Goal: Information Seeking & Learning: Learn about a topic

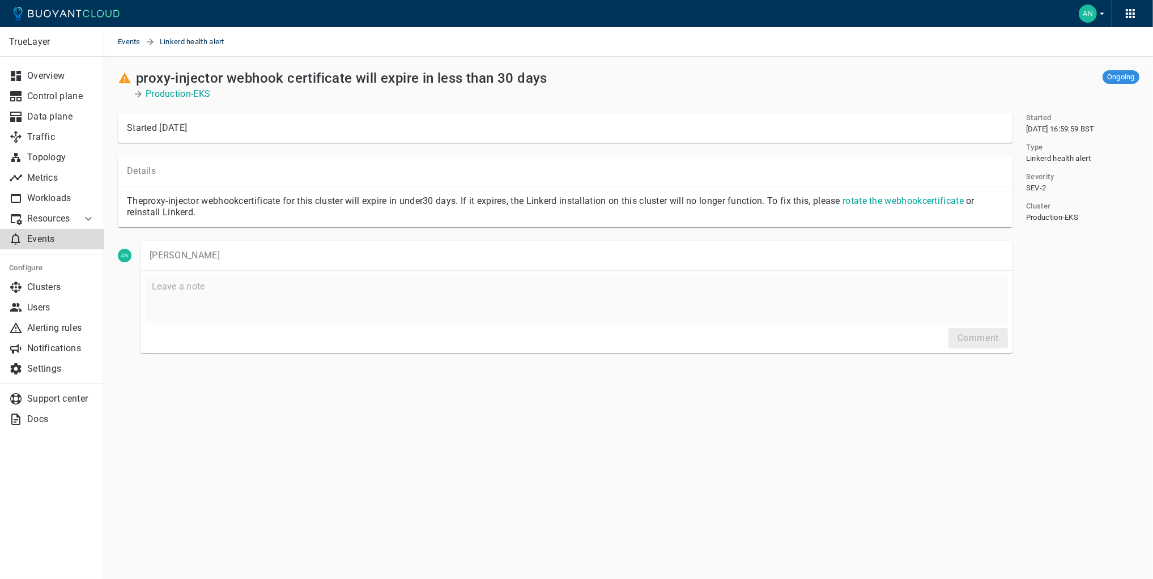
click at [49, 238] on p "Events" at bounding box center [61, 238] width 68 height 11
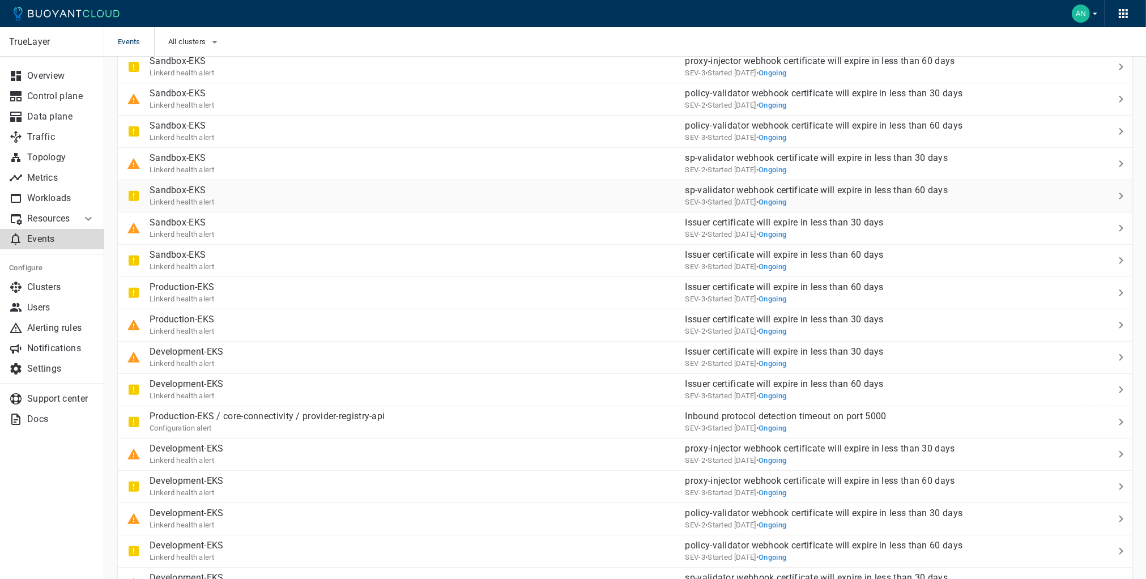
scroll to position [257, 0]
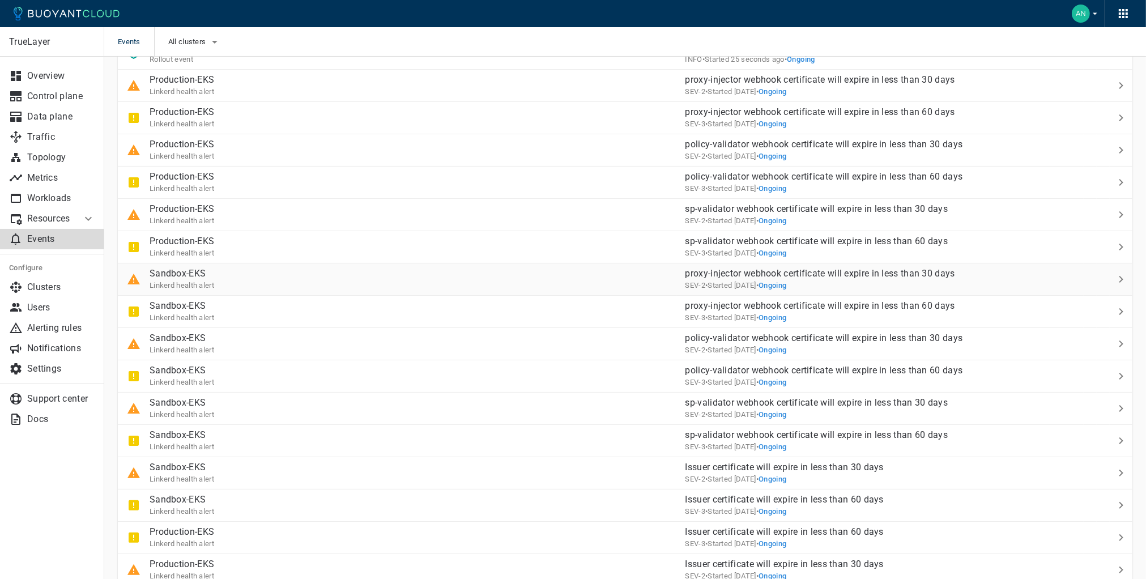
click at [215, 278] on div "Sandbox-EKS Linkerd health alert" at bounding box center [397, 275] width 559 height 32
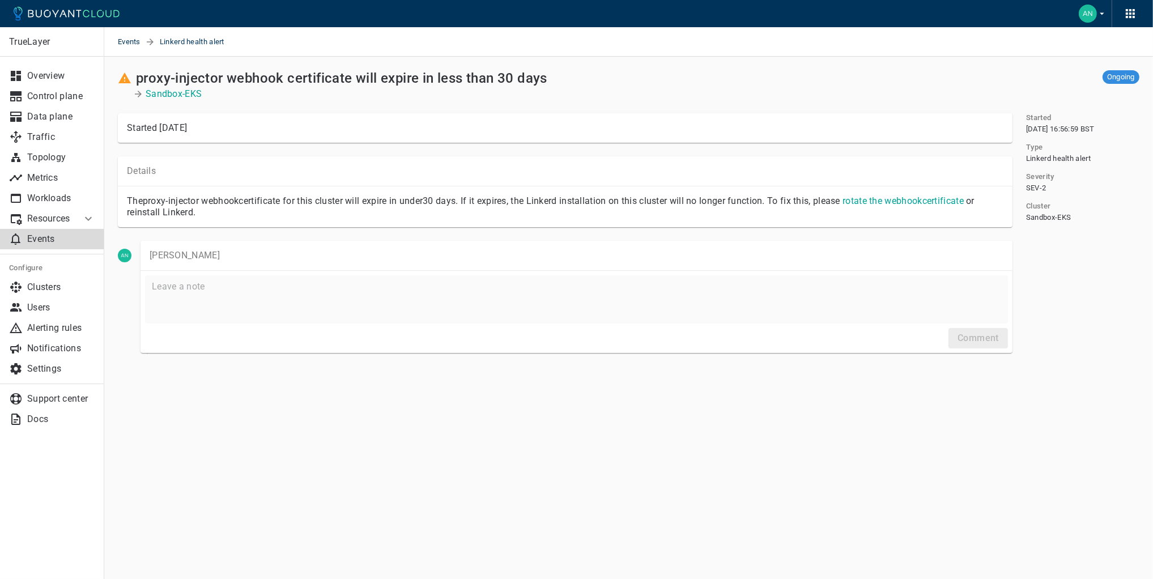
click at [871, 199] on link "rotate the webhook certificate" at bounding box center [903, 200] width 121 height 11
click at [785, 202] on p "The proxy-injector webhook certificate for this cluster will expire in under 30…" at bounding box center [565, 206] width 877 height 23
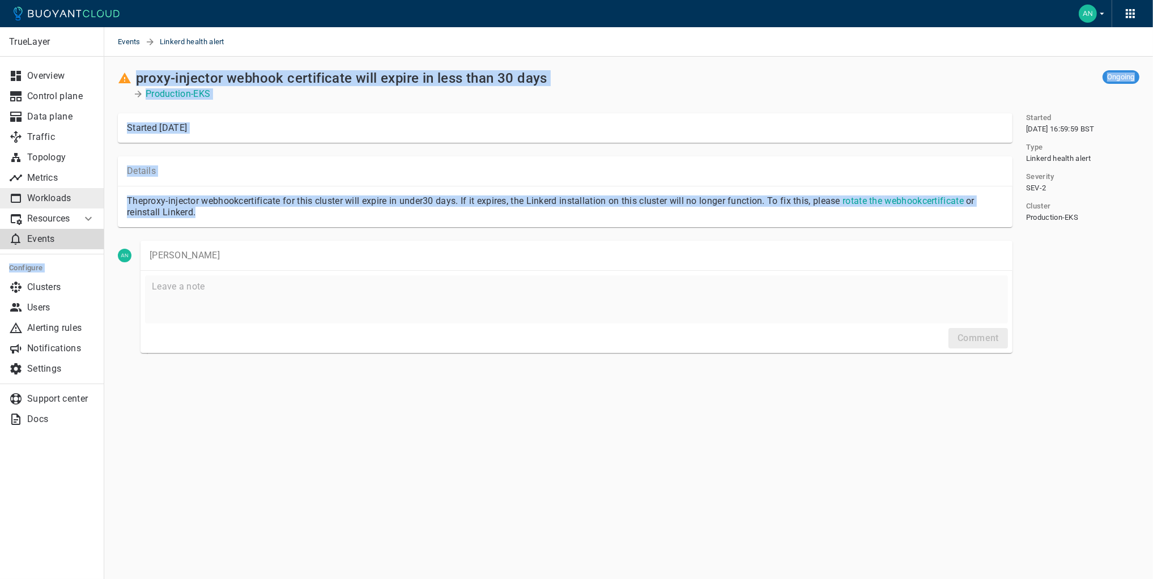
drag, startPoint x: 207, startPoint y: 210, endPoint x: 100, endPoint y: 198, distance: 108.4
click at [104, 198] on div "TrueLayer Overview Control plane Data plane Traffic Topology Metrics Workloads …" at bounding box center [628, 228] width 1049 height 342
click at [152, 209] on p "The proxy-injector webhook certificate for this cluster will expire in under 30…" at bounding box center [565, 206] width 877 height 23
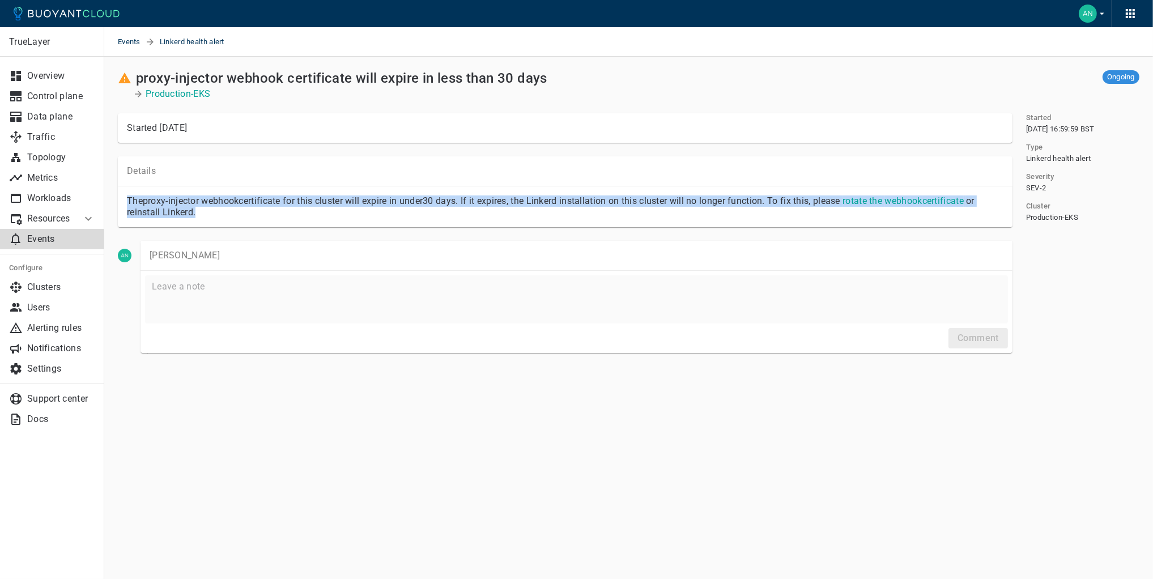
drag, startPoint x: 198, startPoint y: 215, endPoint x: 115, endPoint y: 201, distance: 83.9
click at [115, 201] on div "Details The proxy-injector webhook certificate for this cluster will expire in …" at bounding box center [558, 185] width 908 height 84
copy p "The proxy-injector webhook certificate for this cluster will expire in under 30…"
